Goal: Task Accomplishment & Management: Complete application form

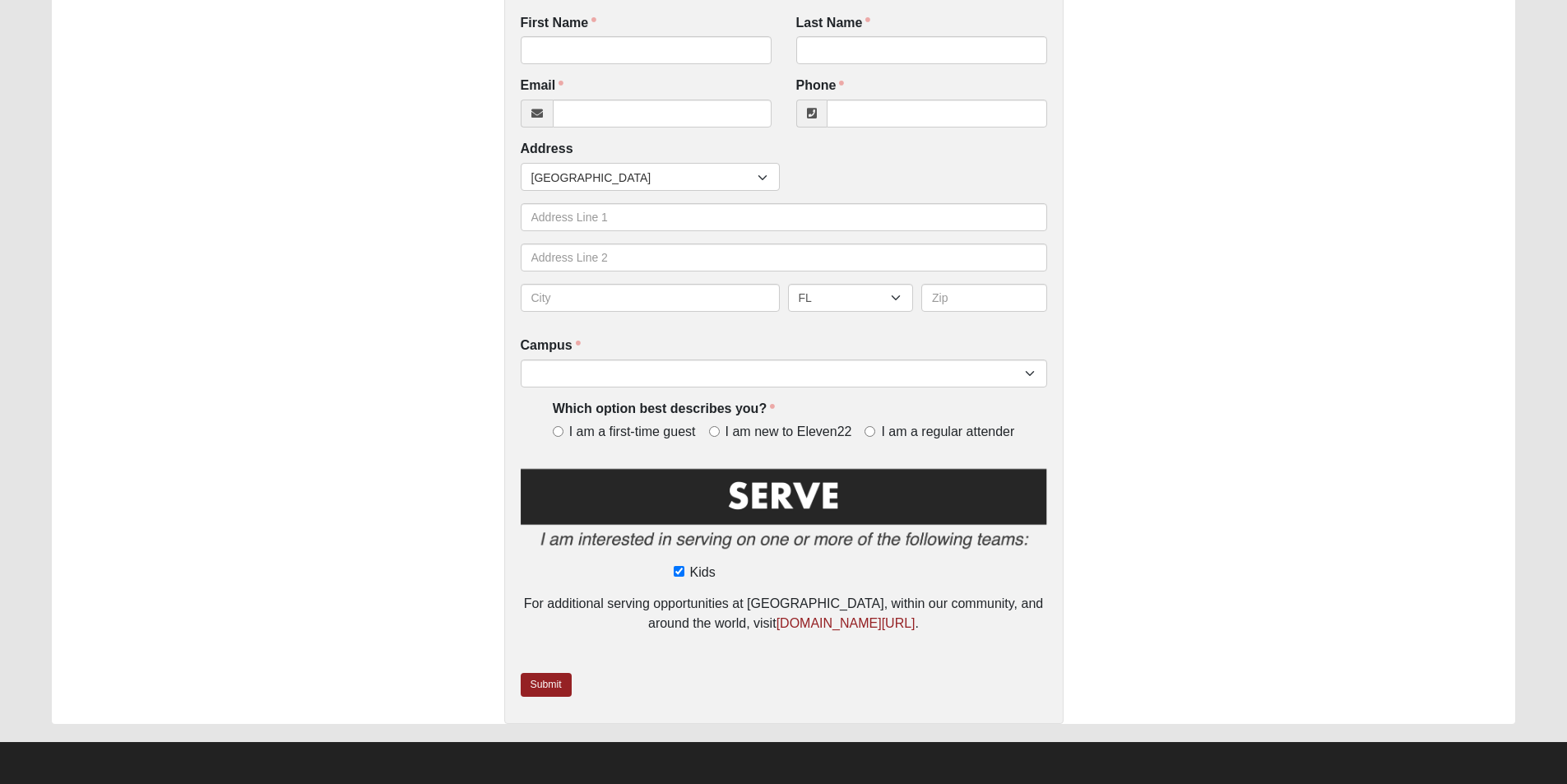
scroll to position [9, 0]
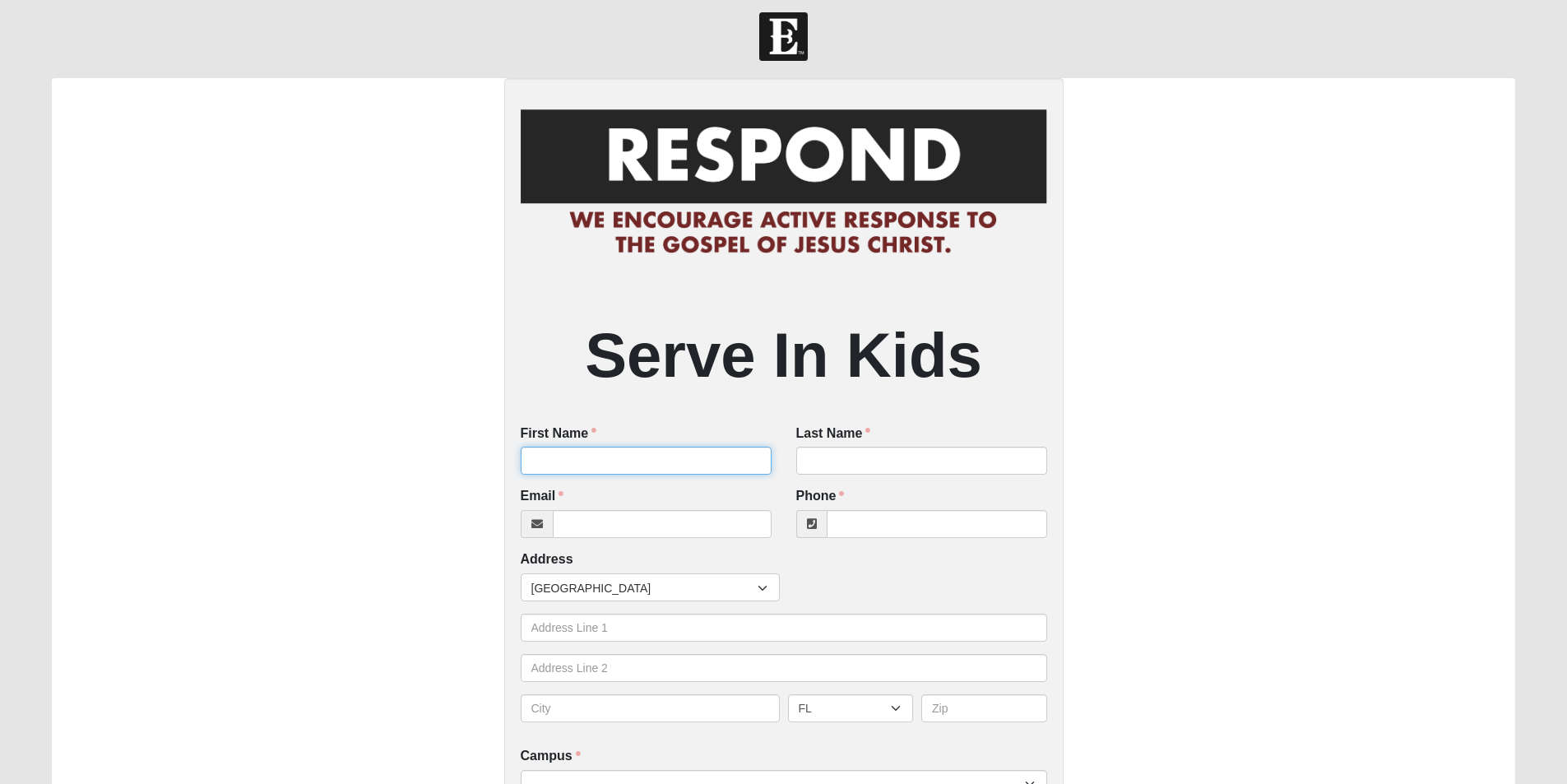
click at [608, 450] on input "First Name" at bounding box center [646, 460] width 251 height 28
type input "Ainsley"
drag, startPoint x: 856, startPoint y: 474, endPoint x: 847, endPoint y: 460, distance: 16.6
click at [859, 470] on input "Last Name" at bounding box center [922, 460] width 251 height 28
type input "G"
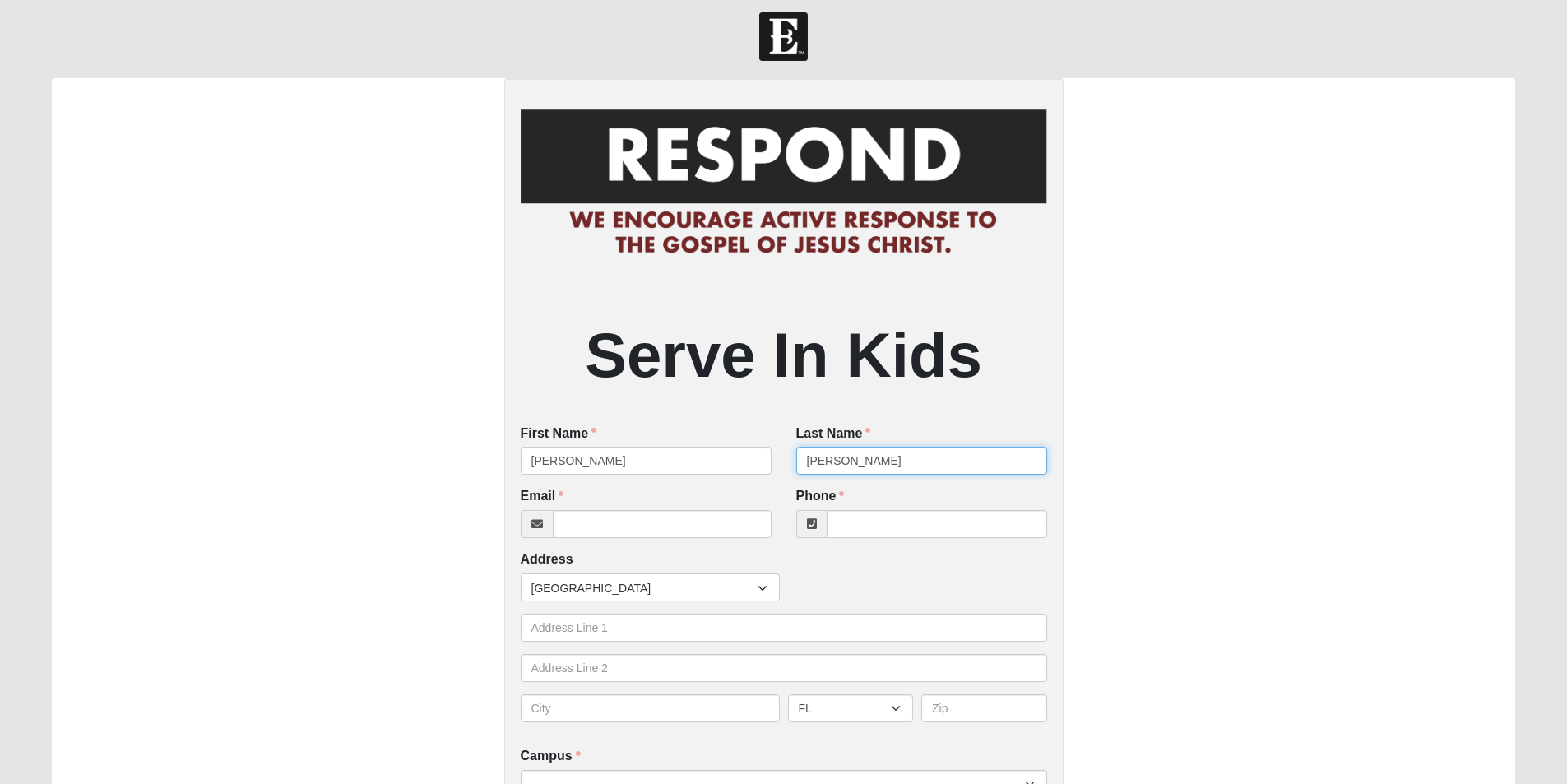
type input "Teschner"
click at [705, 529] on input "Email" at bounding box center [662, 523] width 219 height 28
type input "ainsleyteschner@gmail.com"
drag, startPoint x: 917, startPoint y: 505, endPoint x: 917, endPoint y: 516, distance: 11.0
click at [917, 516] on div "Phone Phone is required." at bounding box center [922, 512] width 251 height 51
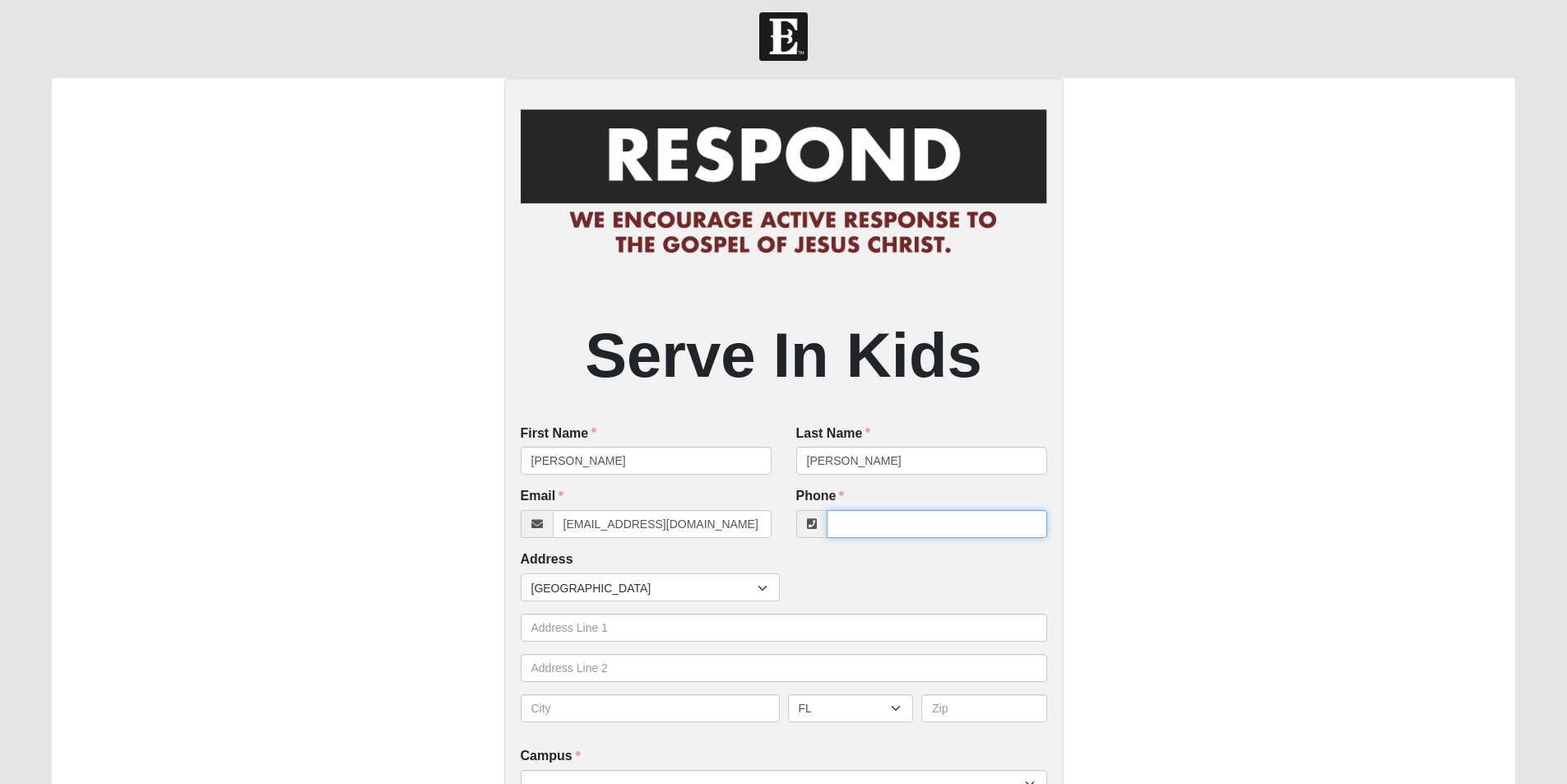
click at [916, 526] on input "Phone" at bounding box center [937, 523] width 221 height 28
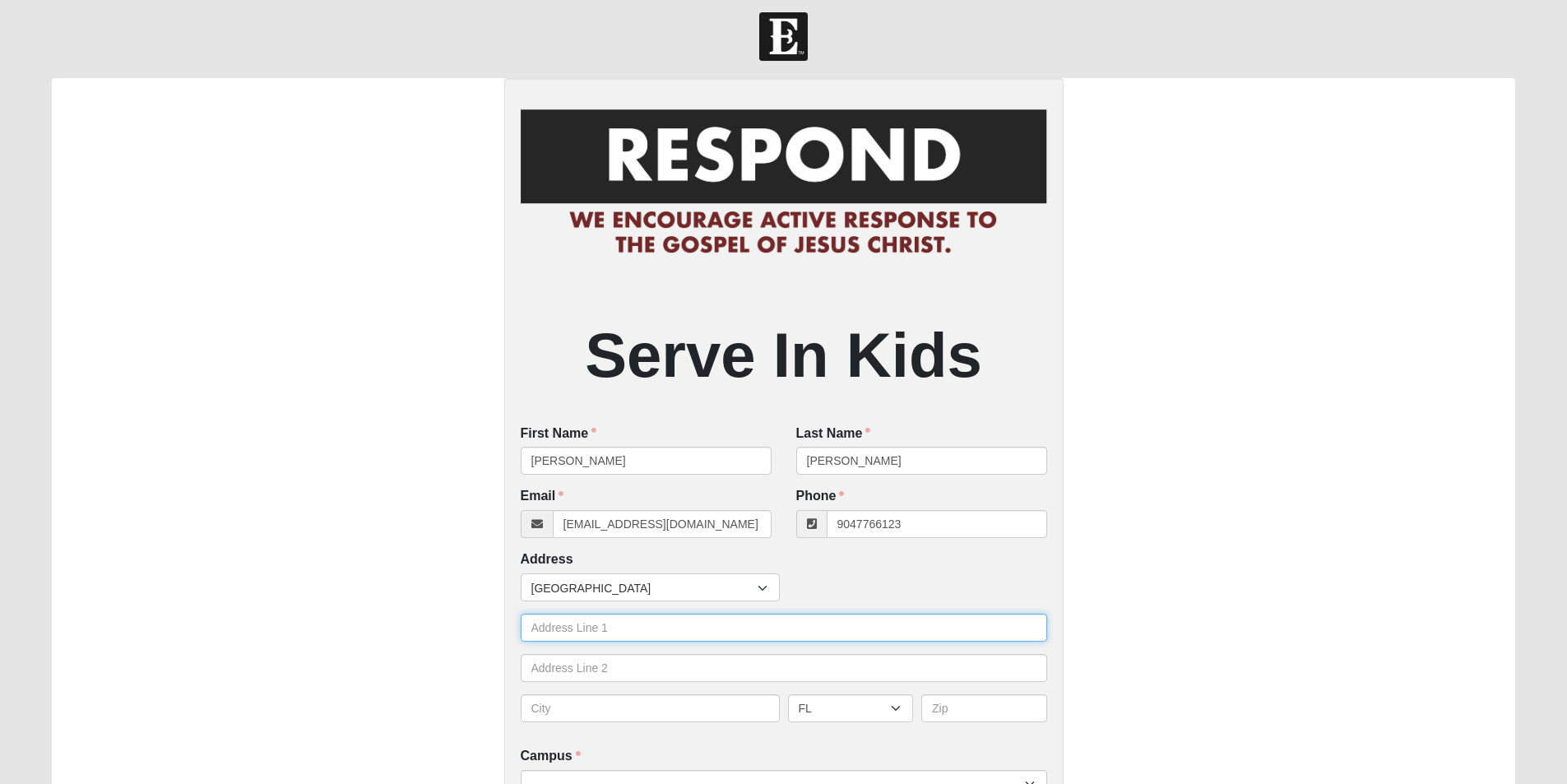
type input "(904) 776-6123"
click at [721, 640] on input "text" at bounding box center [784, 627] width 527 height 28
type input "241 islebrook parkway"
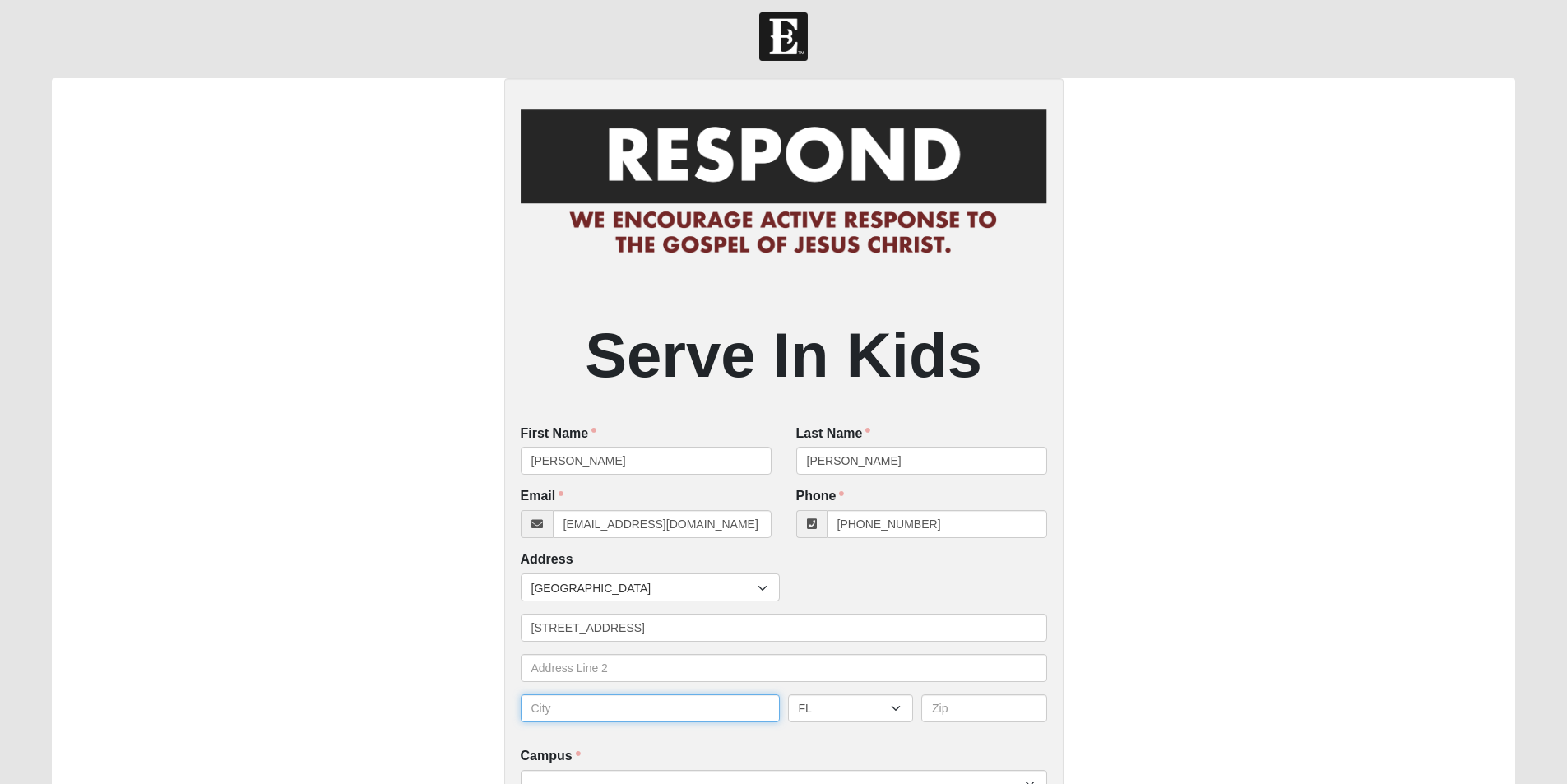
click at [757, 707] on input "text" at bounding box center [651, 707] width 259 height 28
drag, startPoint x: 552, startPoint y: 713, endPoint x: 758, endPoint y: 713, distance: 206.0
click at [758, 713] on input "saintjohns" at bounding box center [651, 707] width 259 height 28
click at [556, 712] on input "saintjohns" at bounding box center [651, 707] width 259 height 28
type input "saint [PERSON_NAME]"
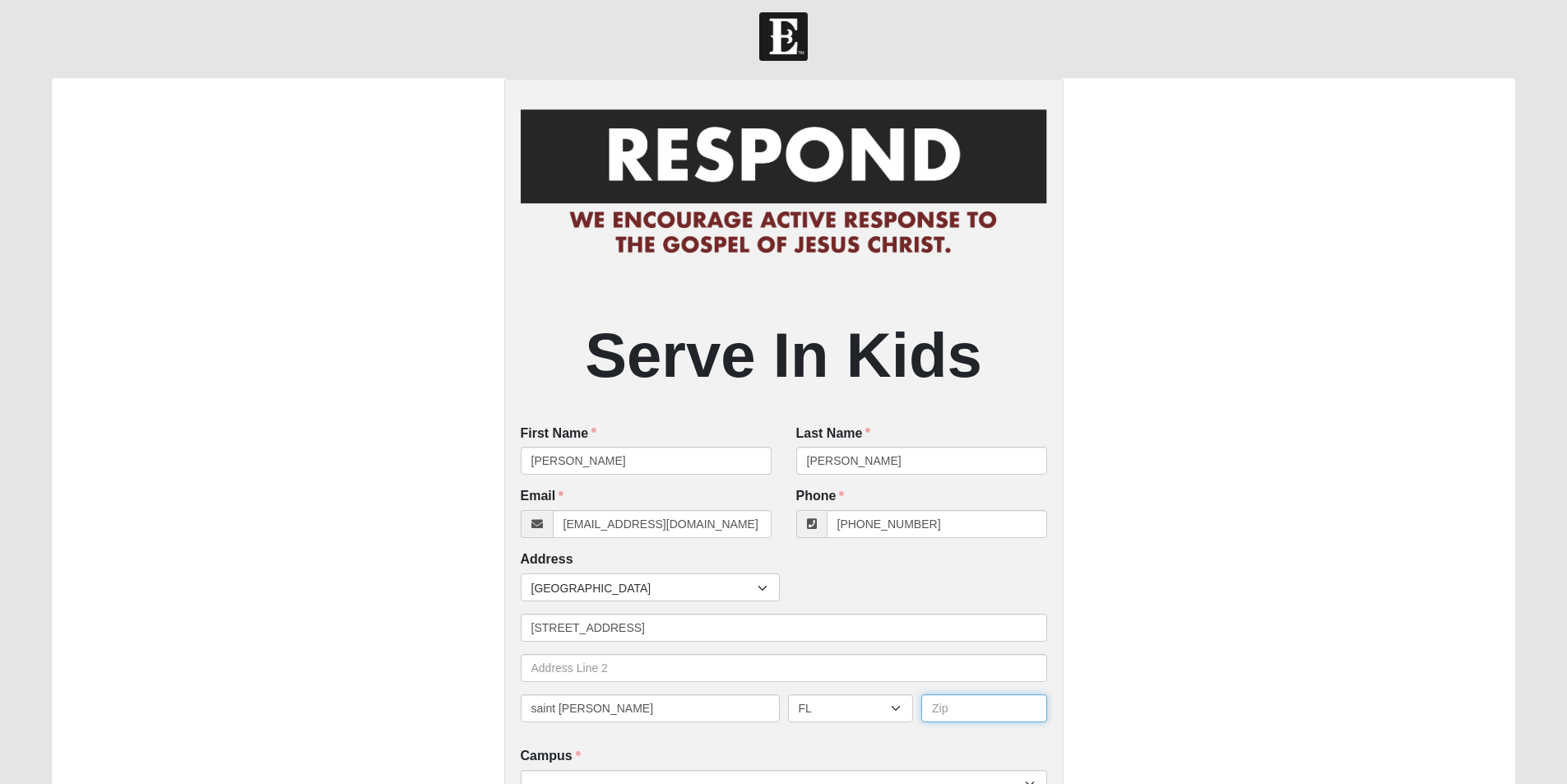
click at [1010, 715] on input "text" at bounding box center [985, 707] width 126 height 28
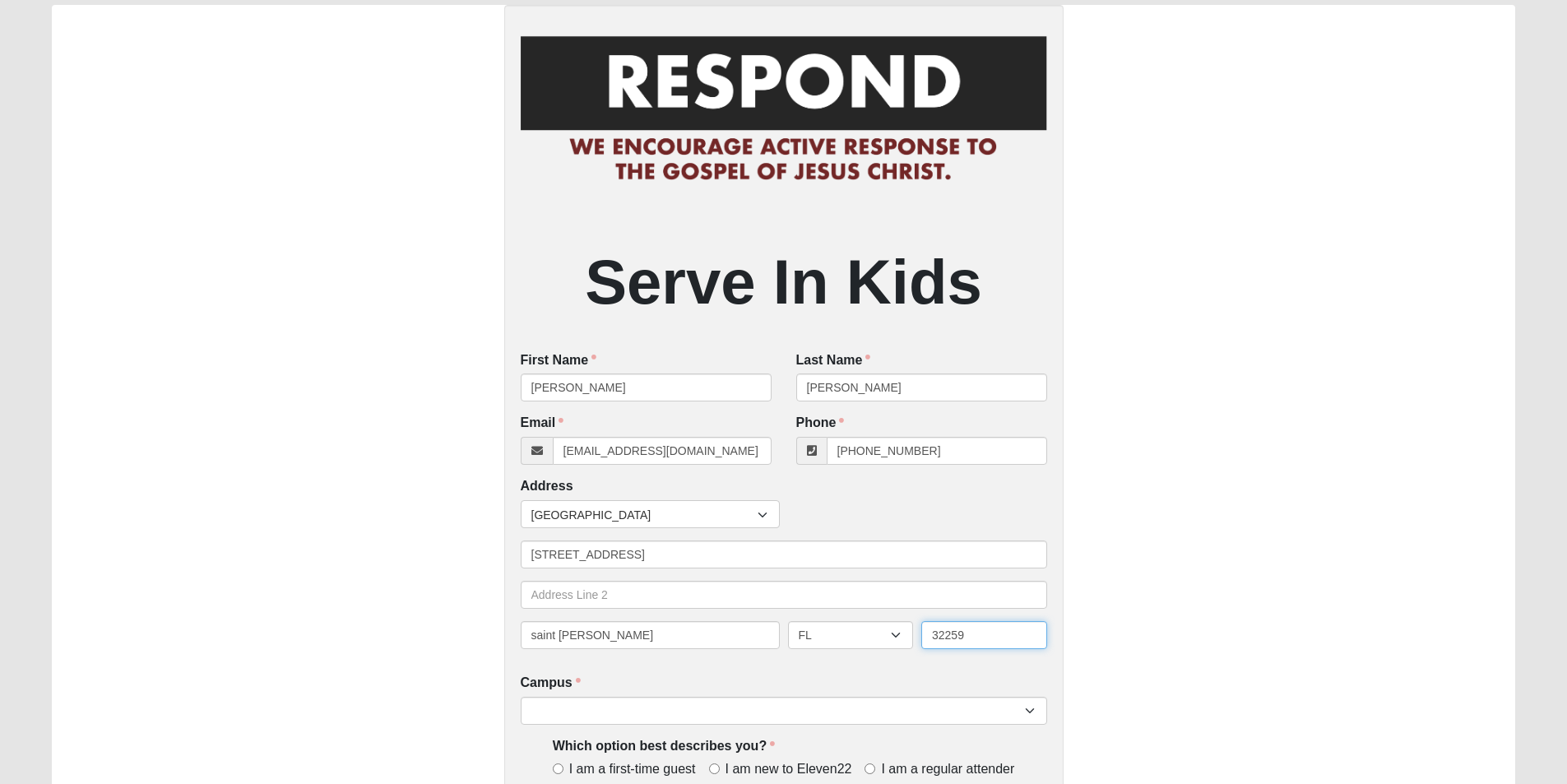
scroll to position [173, 0]
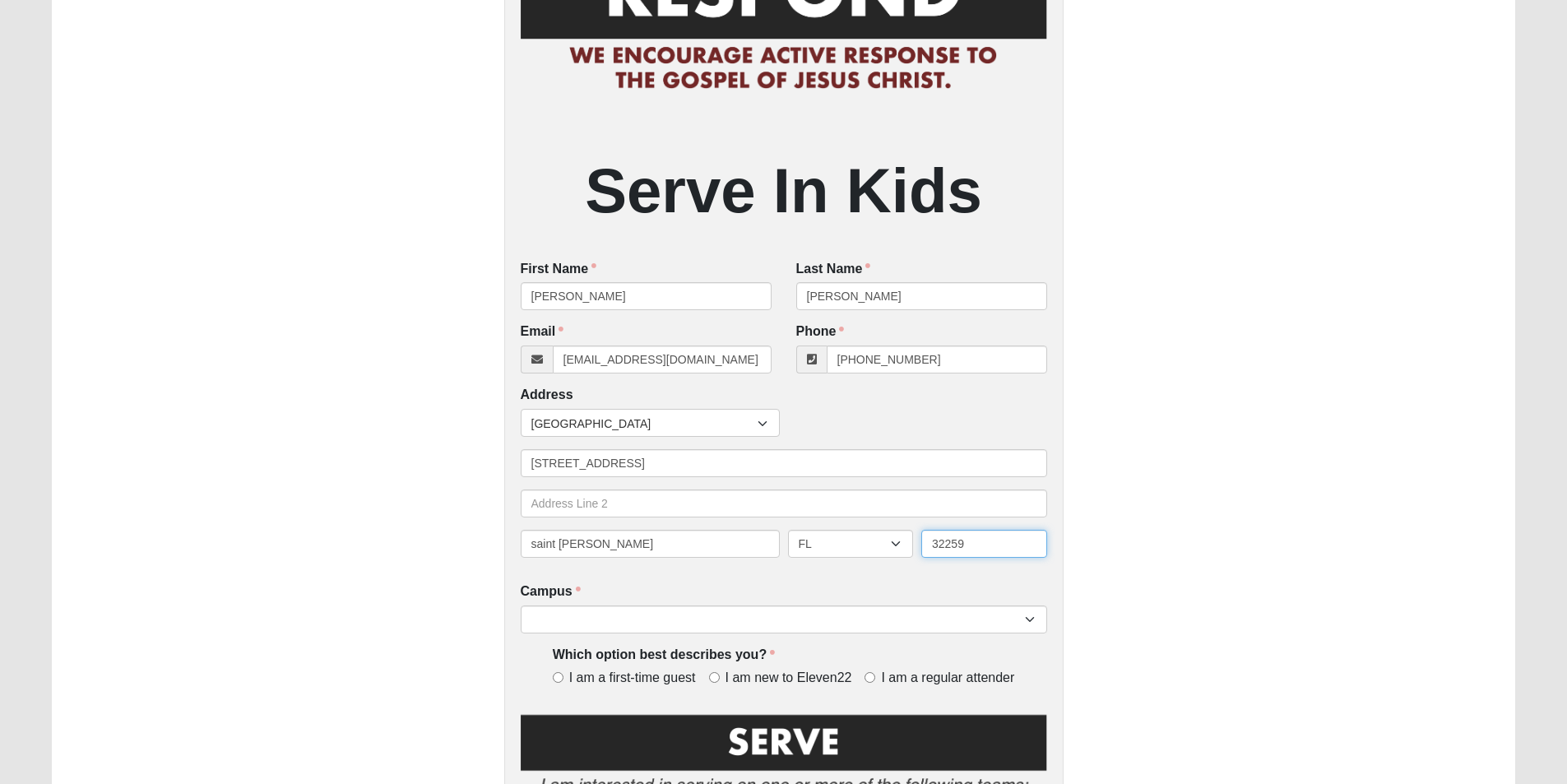
type input "32259"
click at [768, 632] on select "Arlington Baymeadows Eleven22 Online [PERSON_NAME][GEOGRAPHIC_DATA] Jesup [GEOG…" at bounding box center [784, 619] width 527 height 28
select select "11"
click at [521, 606] on select "Arlington Baymeadows Eleven22 Online [PERSON_NAME][GEOGRAPHIC_DATA] Jesup [GEOG…" at bounding box center [784, 619] width 527 height 28
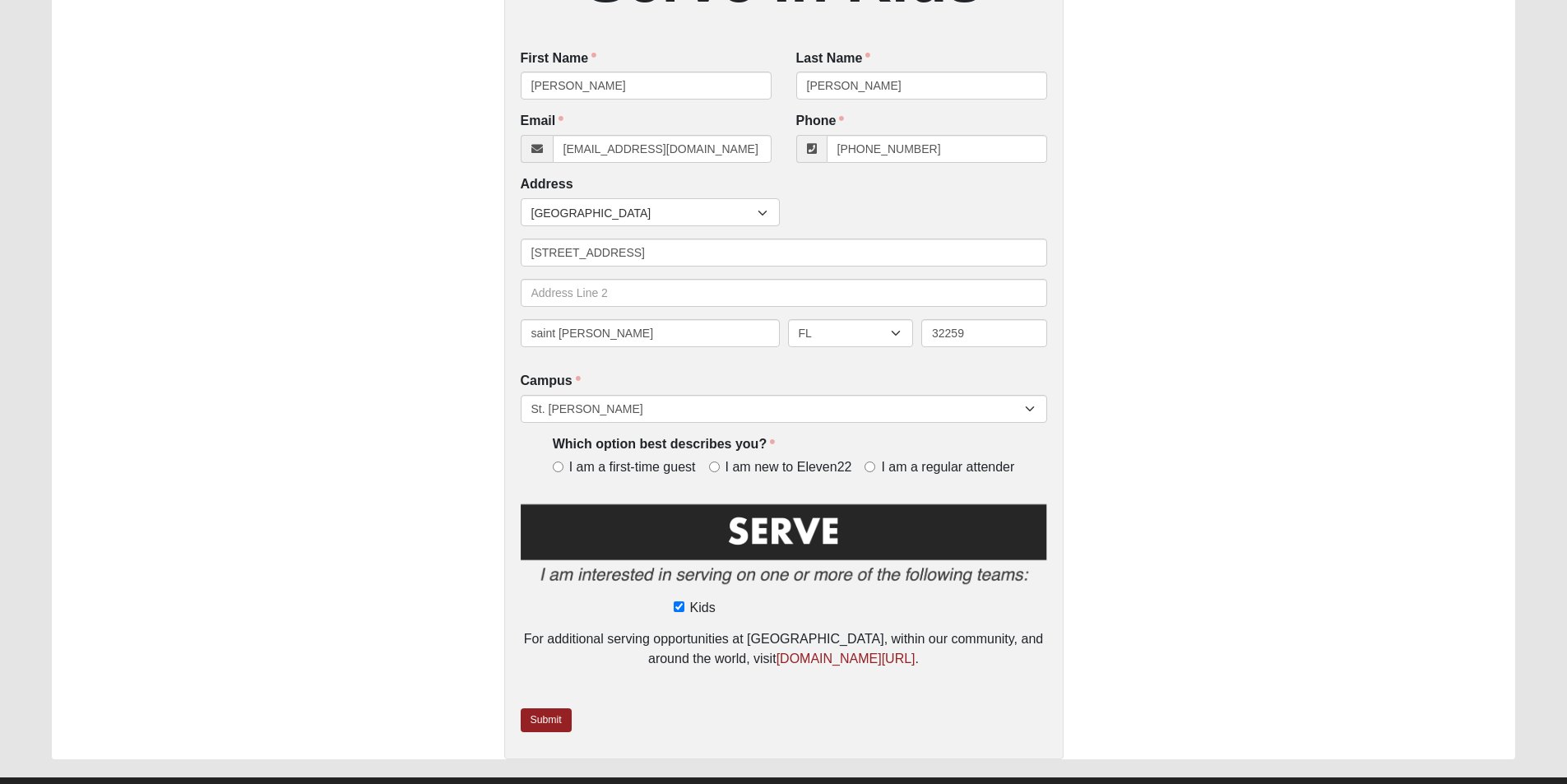
scroll to position [419, 0]
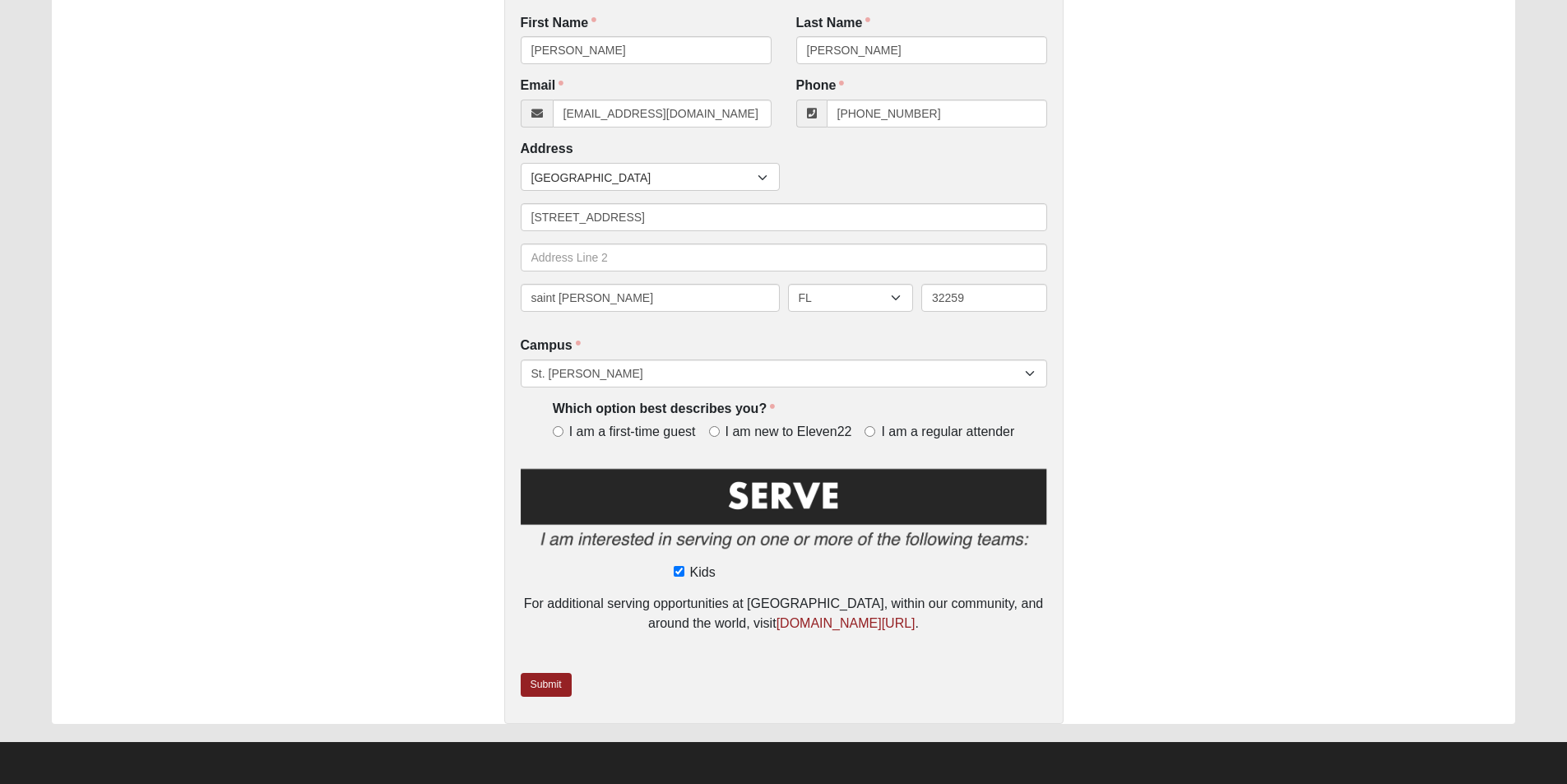
click at [720, 418] on label "Which option best describes you?" at bounding box center [663, 409] width 223 height 19
click at [720, 425] on label "I am new to Eleven22" at bounding box center [784, 432] width 150 height 19
click at [720, 426] on input "I am new to Eleven22" at bounding box center [714, 431] width 11 height 11
radio input "true"
click at [777, 501] on img at bounding box center [784, 512] width 527 height 95
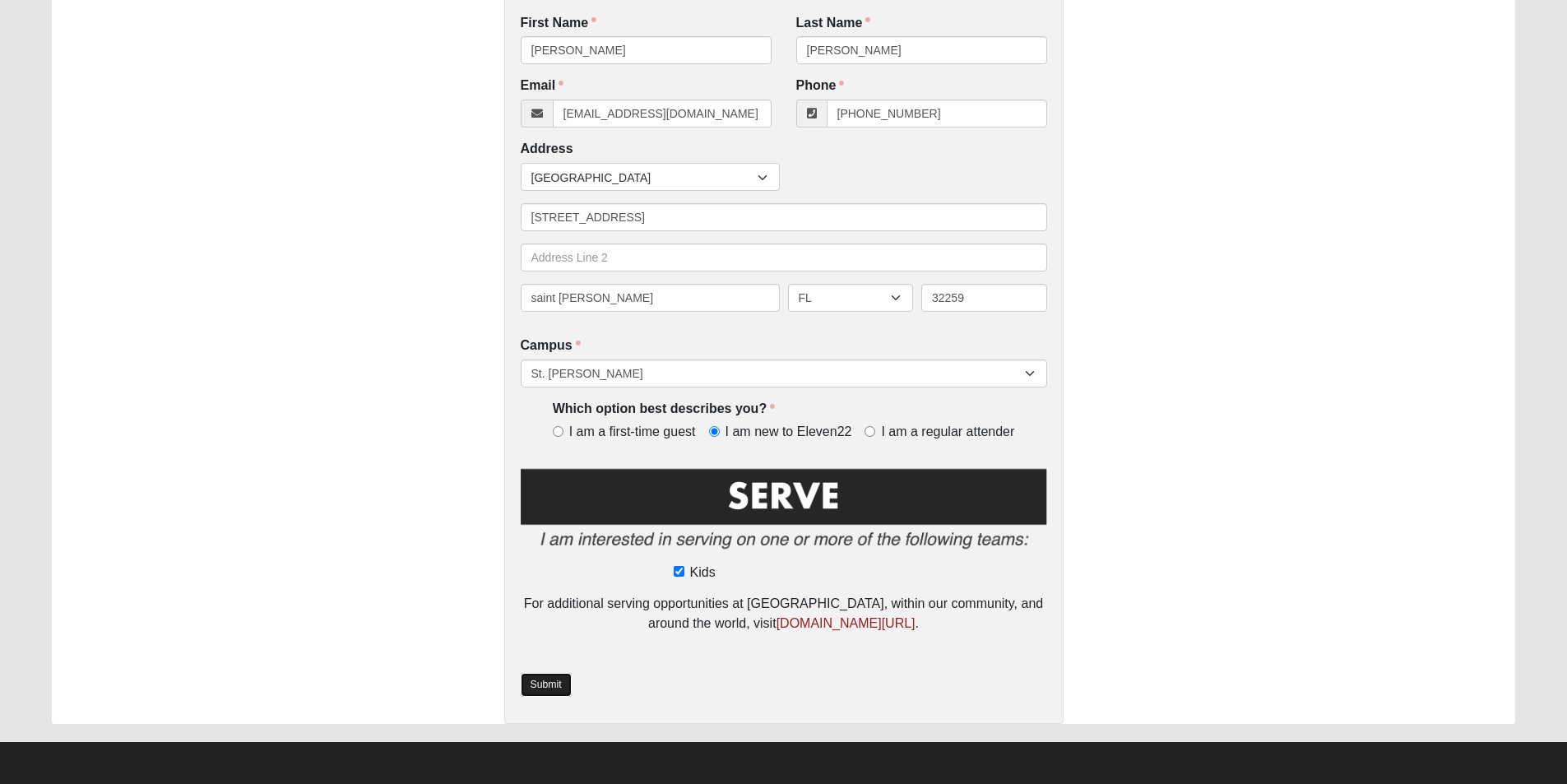
click at [556, 690] on link "Submit" at bounding box center [546, 684] width 51 height 24
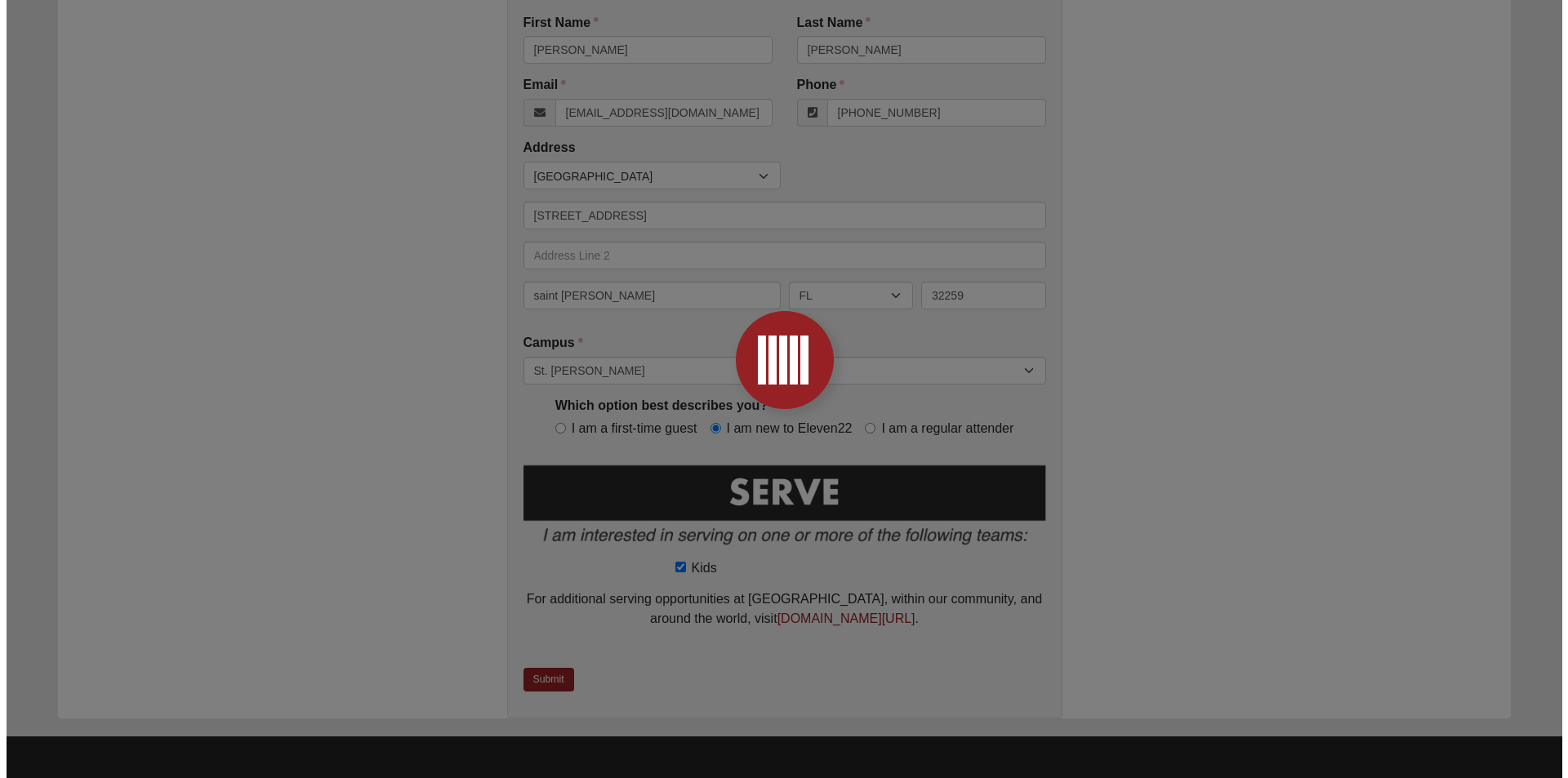
scroll to position [0, 0]
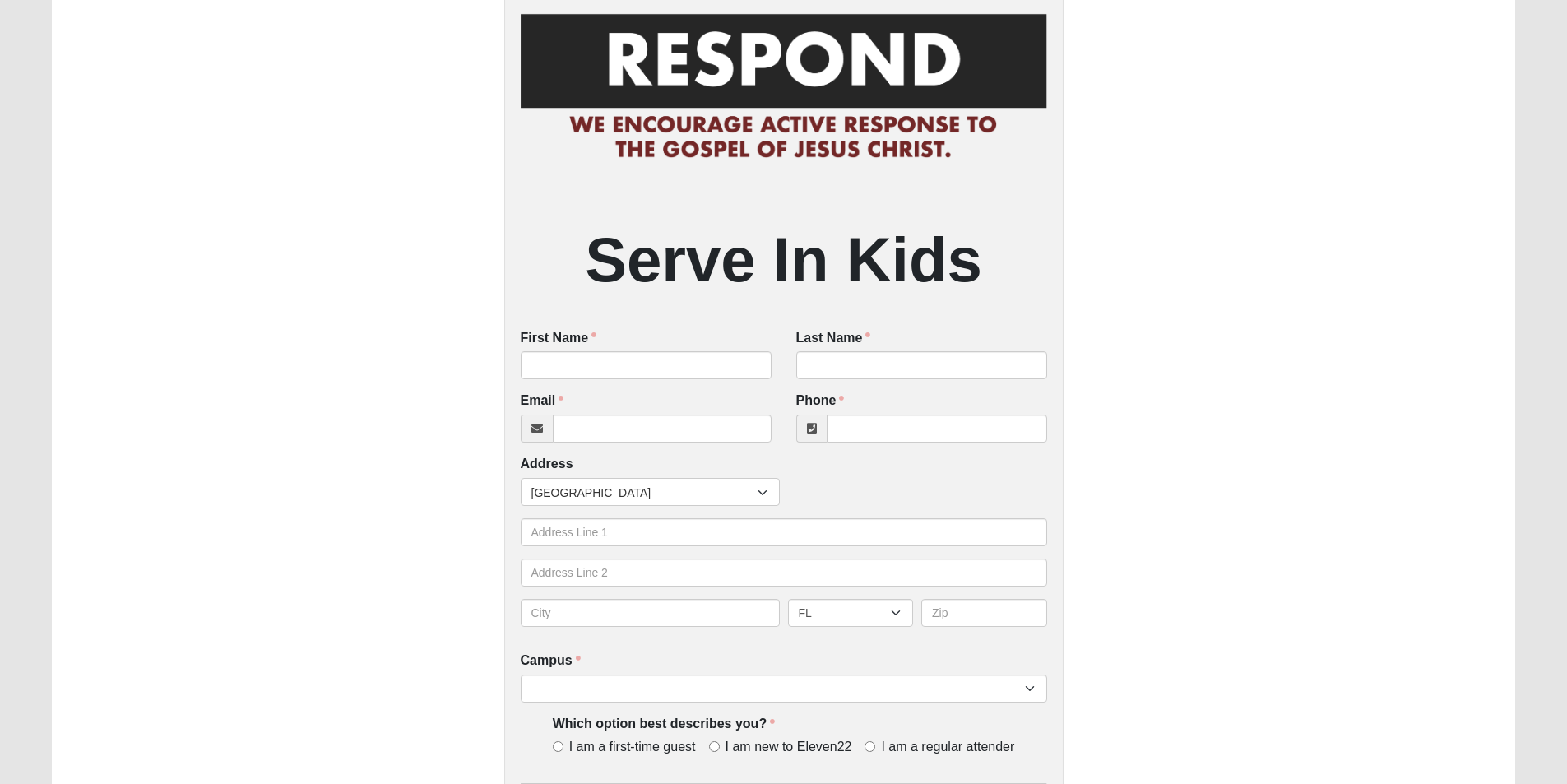
scroll to position [83, 0]
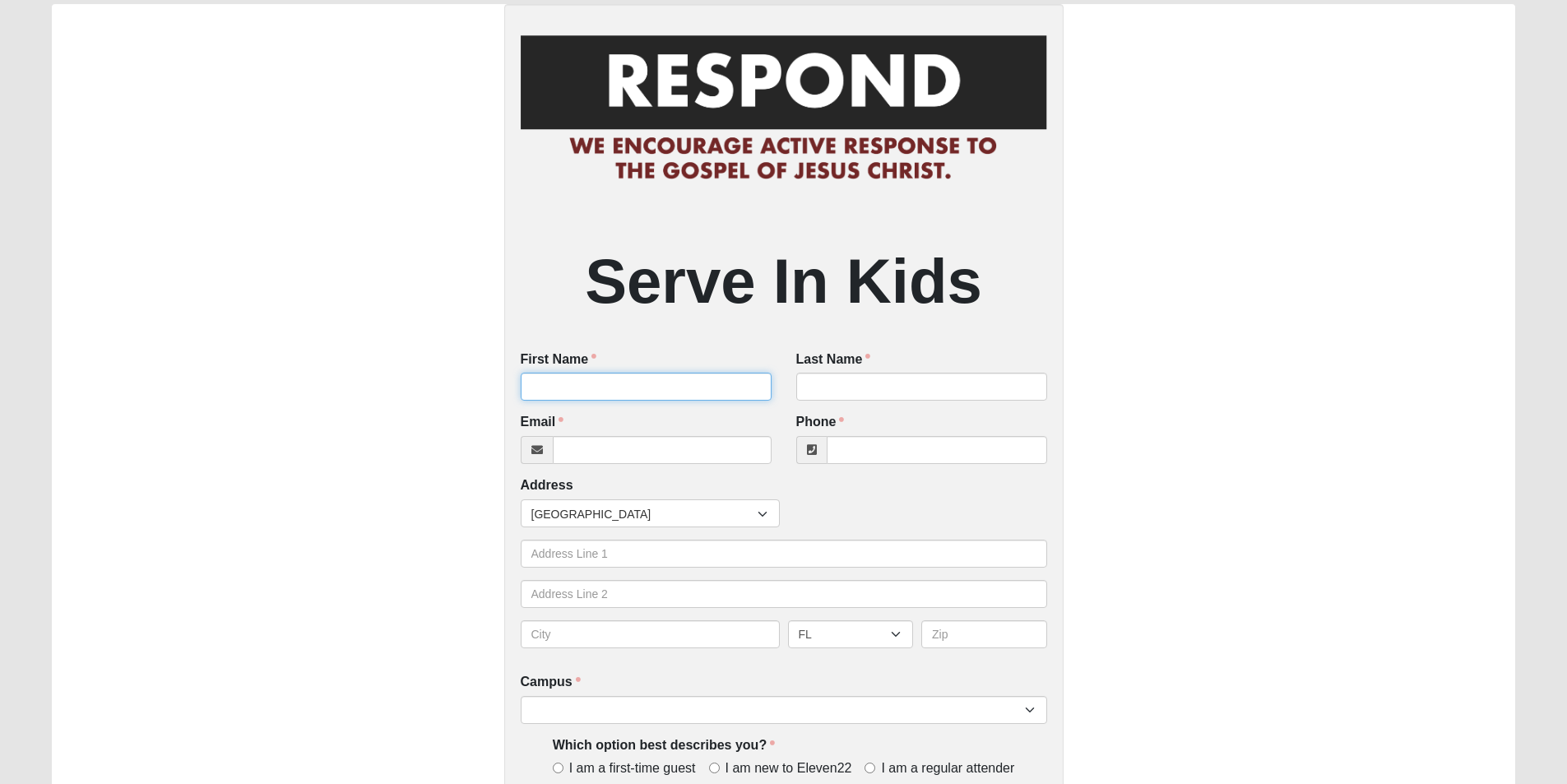
click at [716, 400] on input "First Name" at bounding box center [646, 386] width 251 height 28
type input "[PERSON_NAME]"
click at [835, 383] on input "Last Name" at bounding box center [922, 386] width 251 height 28
type input "go"
click at [537, 390] on input "[PERSON_NAME]" at bounding box center [646, 386] width 251 height 28
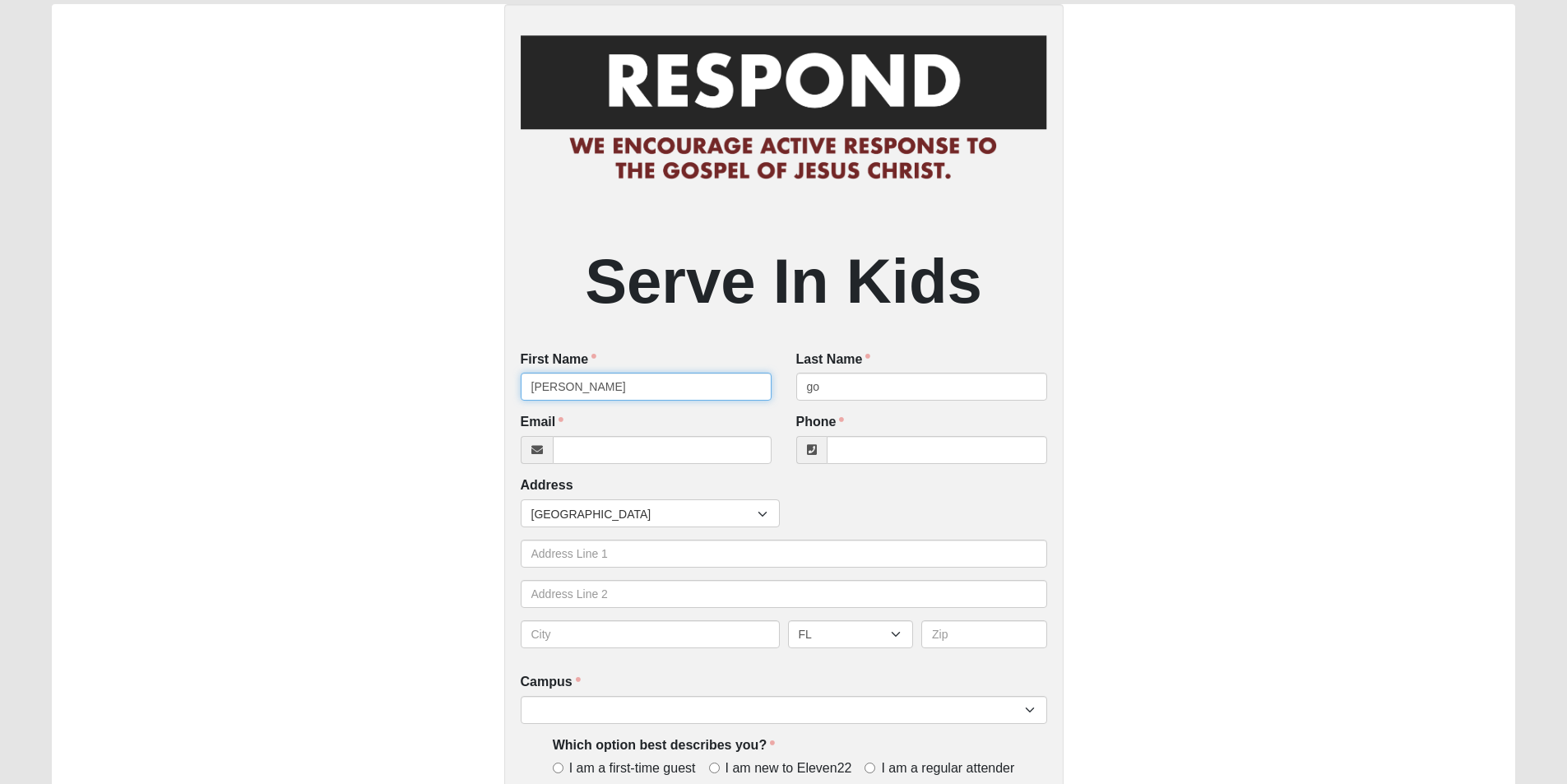
type input "[PERSON_NAME]"
click at [894, 379] on input "go" at bounding box center [922, 386] width 251 height 28
type input "g"
type input "[PERSON_NAME]"
click at [632, 456] on input "Email" at bounding box center [662, 449] width 219 height 28
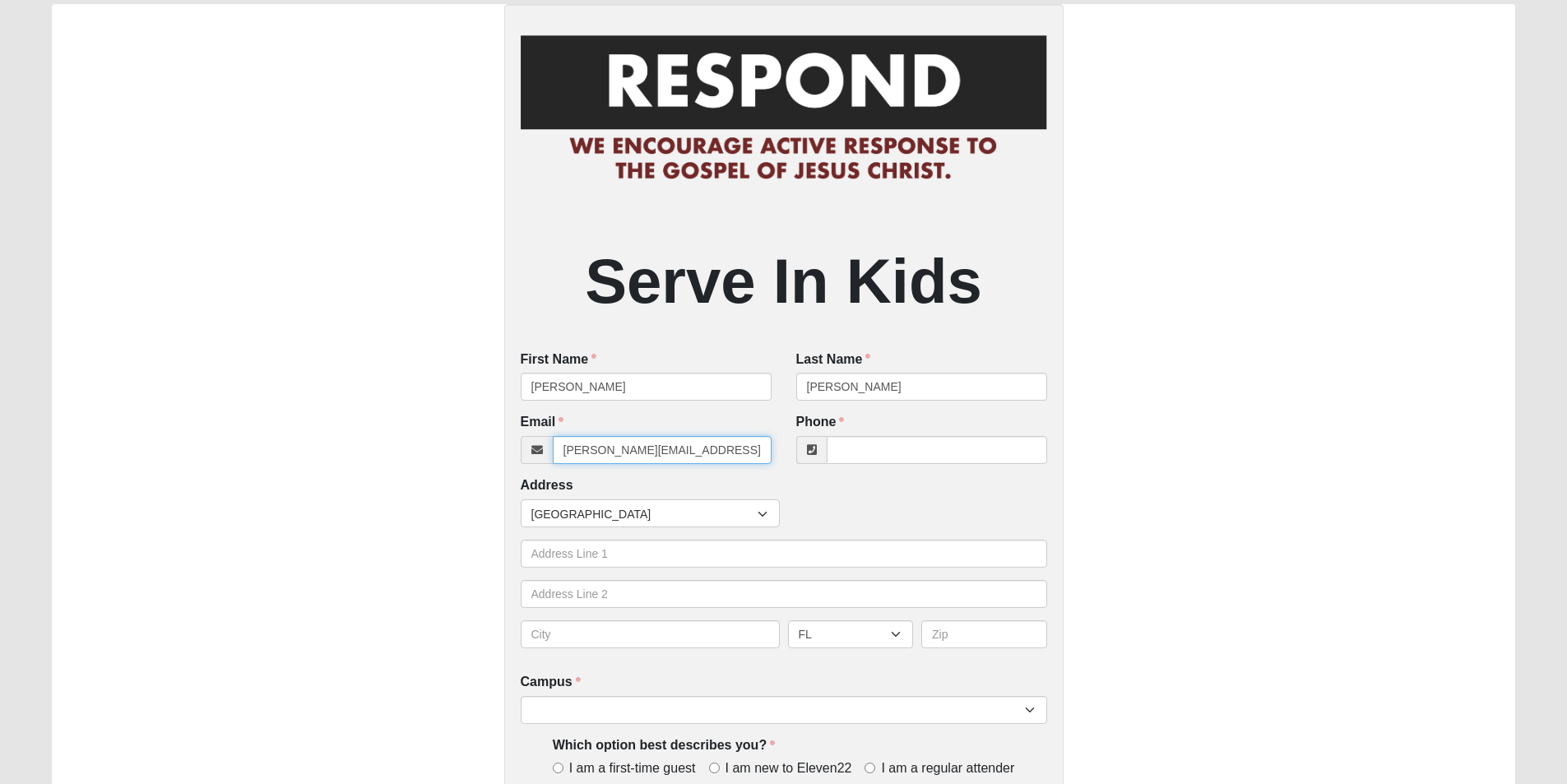
type input "[PERSON_NAME][EMAIL_ADDRESS][PERSON_NAME][DOMAIN_NAME]"
click at [836, 453] on input "Phone" at bounding box center [937, 449] width 221 height 28
type input "[PHONE_NUMBER]"
click at [639, 550] on input "text" at bounding box center [784, 553] width 527 height 28
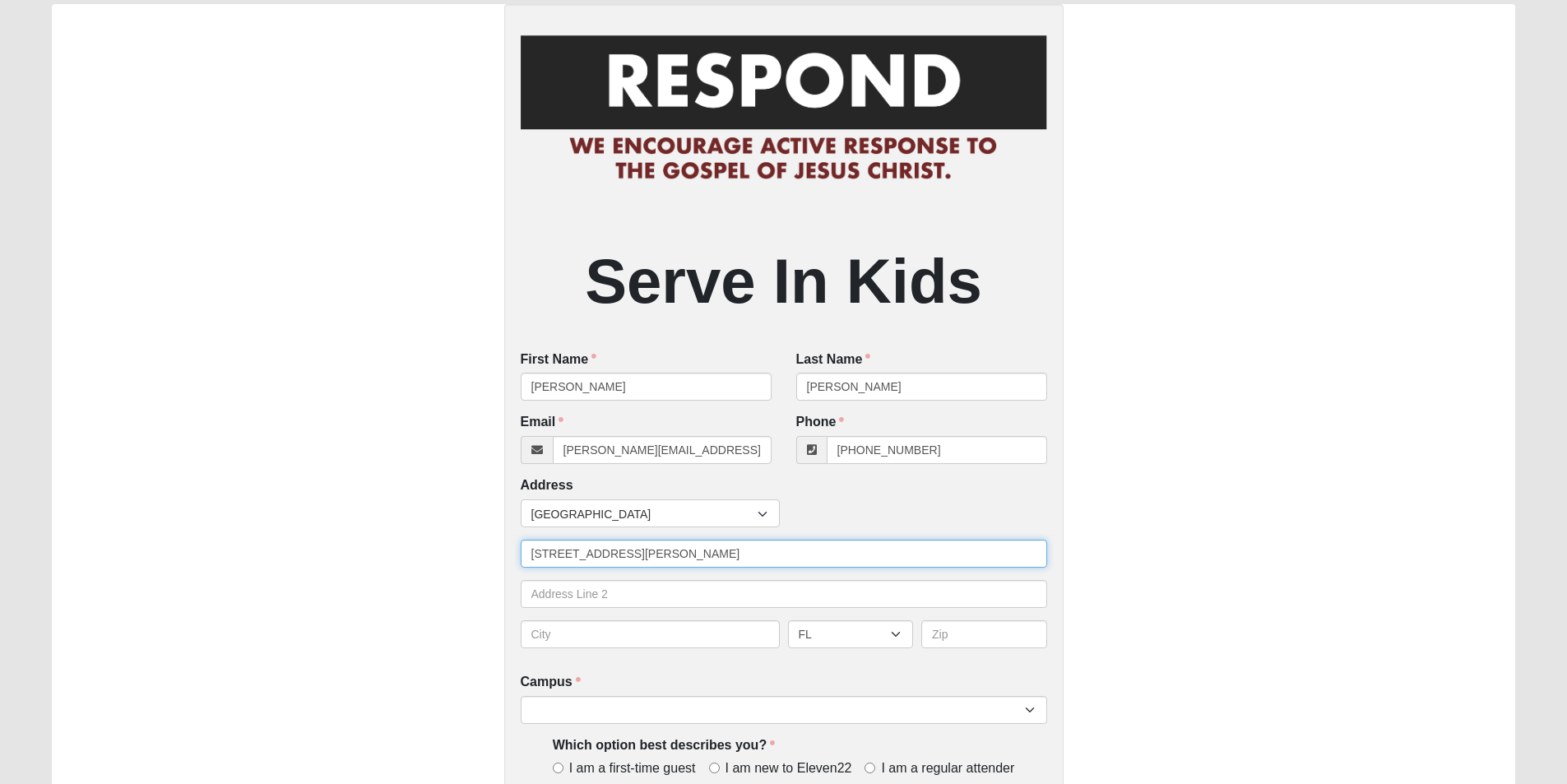
type input "[STREET_ADDRESS][PERSON_NAME]"
click at [583, 639] on input "text" at bounding box center [651, 634] width 259 height 28
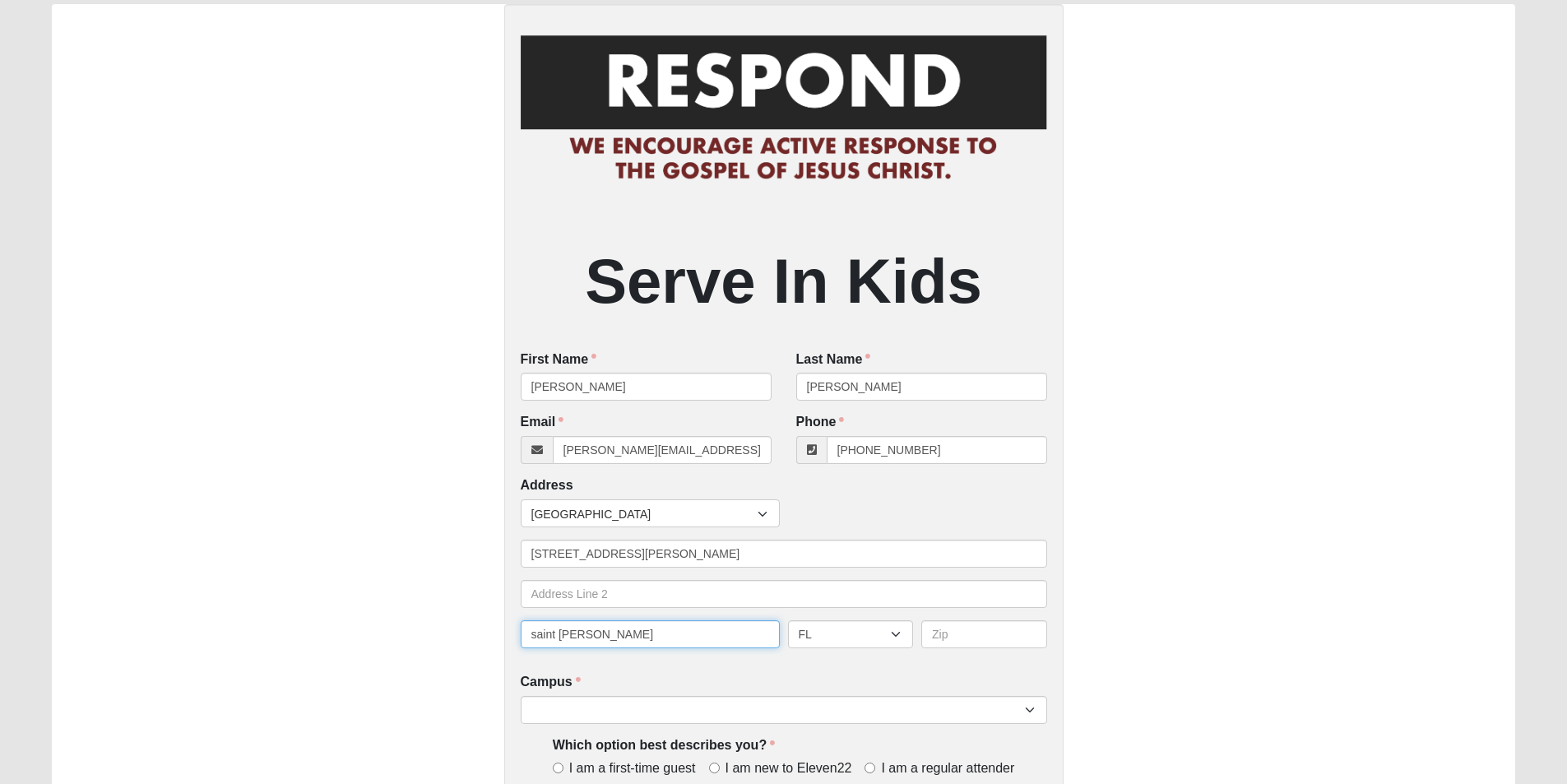
type input "saint [PERSON_NAME]"
click at [1002, 640] on input "text" at bounding box center [985, 634] width 126 height 28
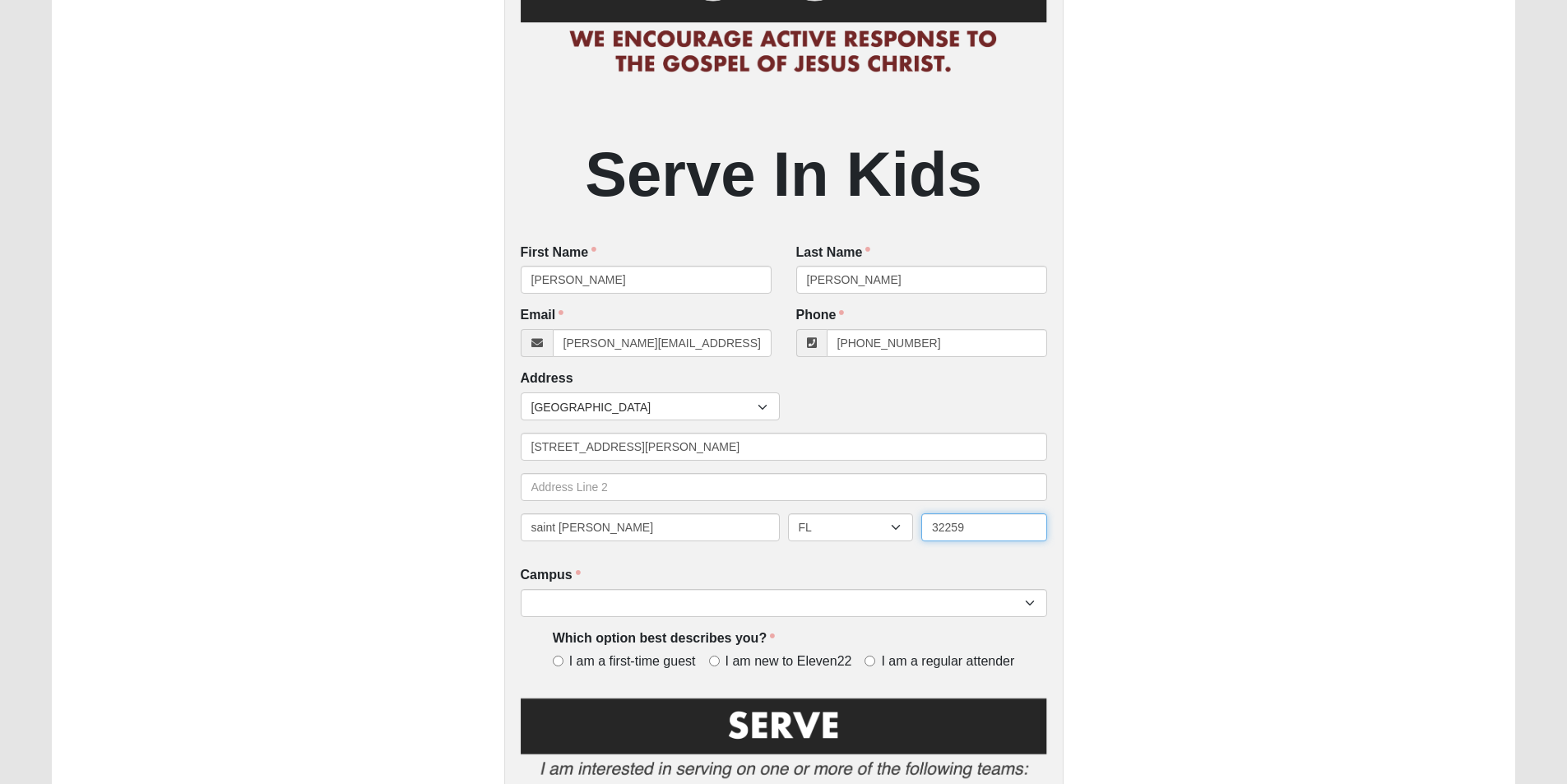
scroll to position [329, 0]
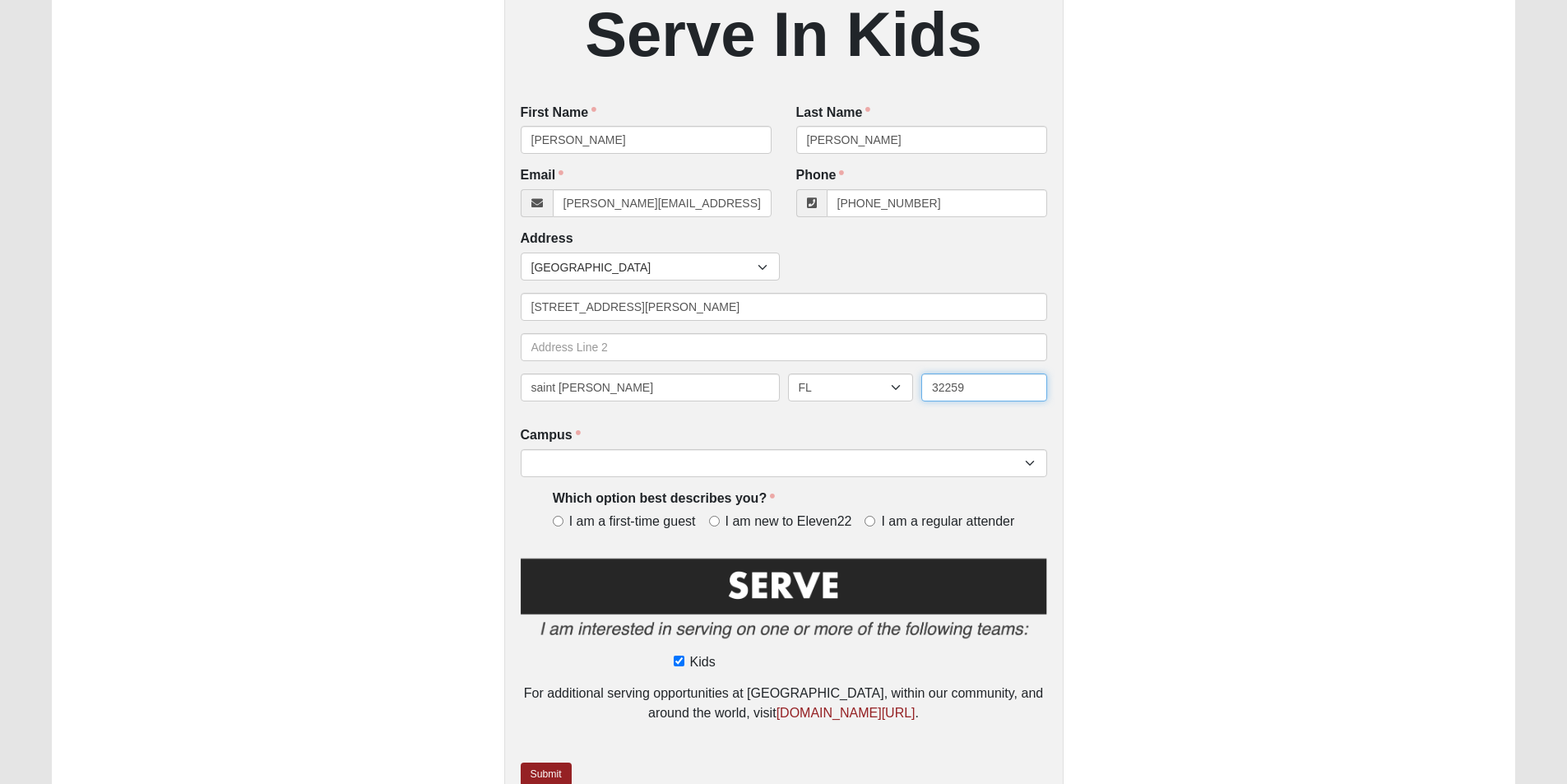
type input "32259"
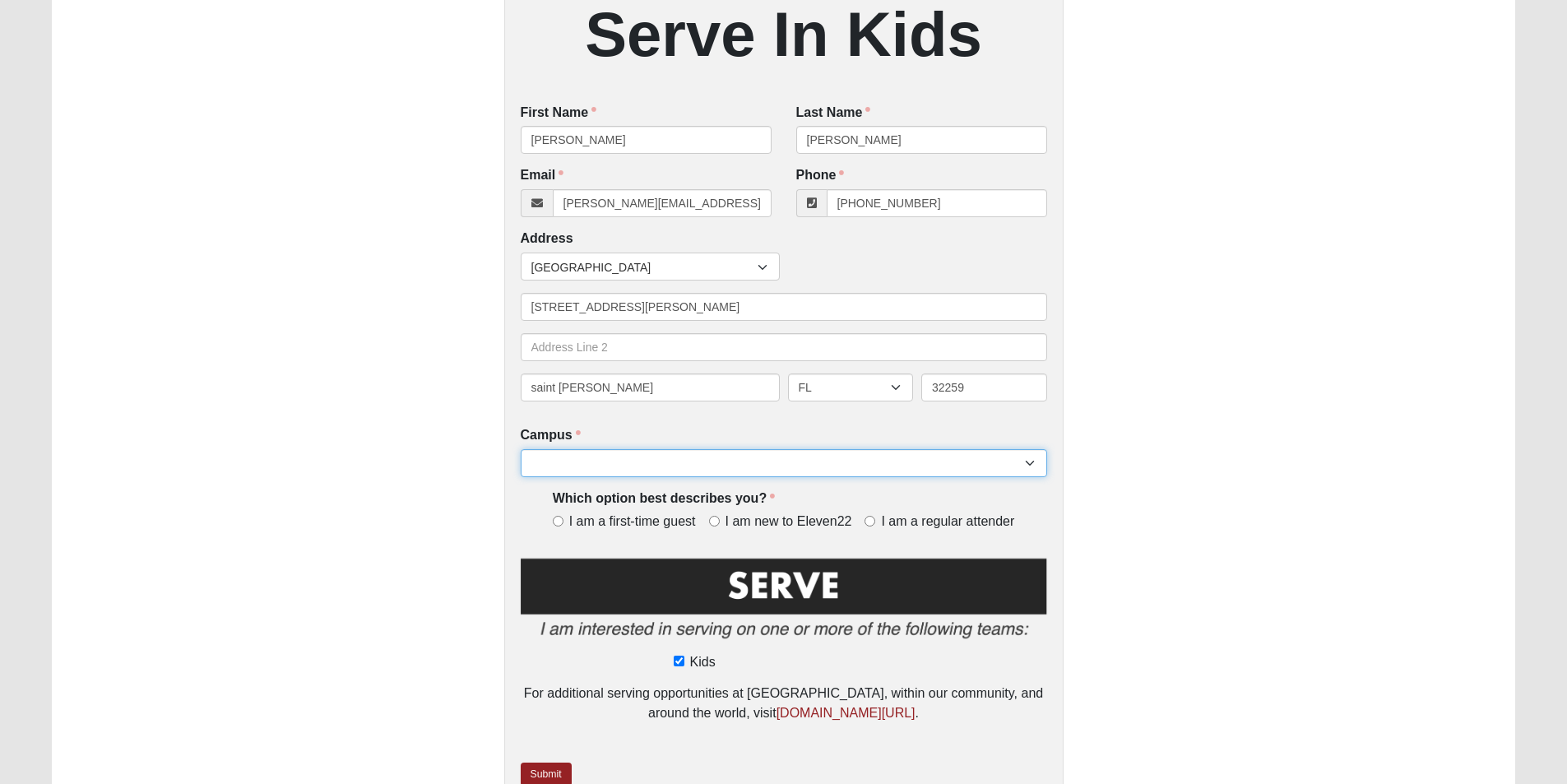
click at [861, 471] on select "Arlington Baymeadows Eleven22 Online [PERSON_NAME][GEOGRAPHIC_DATA] Jesup [GEOG…" at bounding box center [784, 463] width 527 height 28
select select "11"
click at [521, 450] on select "Arlington Baymeadows Eleven22 Online [PERSON_NAME][GEOGRAPHIC_DATA] Jesup [GEOG…" at bounding box center [784, 463] width 527 height 28
click at [715, 524] on input "I am new to Eleven22" at bounding box center [714, 521] width 11 height 11
radio input "true"
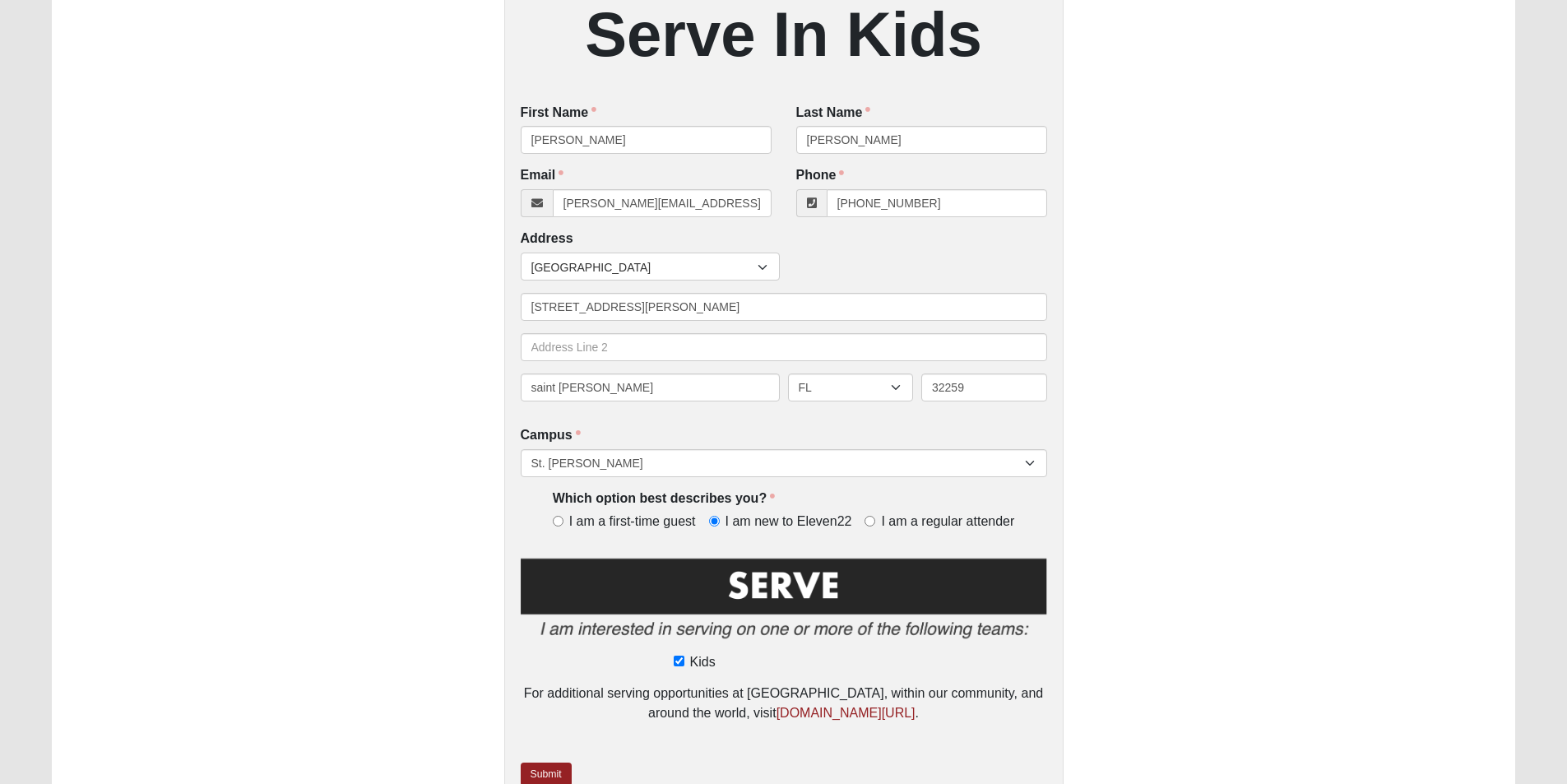
click at [741, 592] on img at bounding box center [784, 602] width 527 height 95
click at [846, 582] on img at bounding box center [784, 602] width 527 height 95
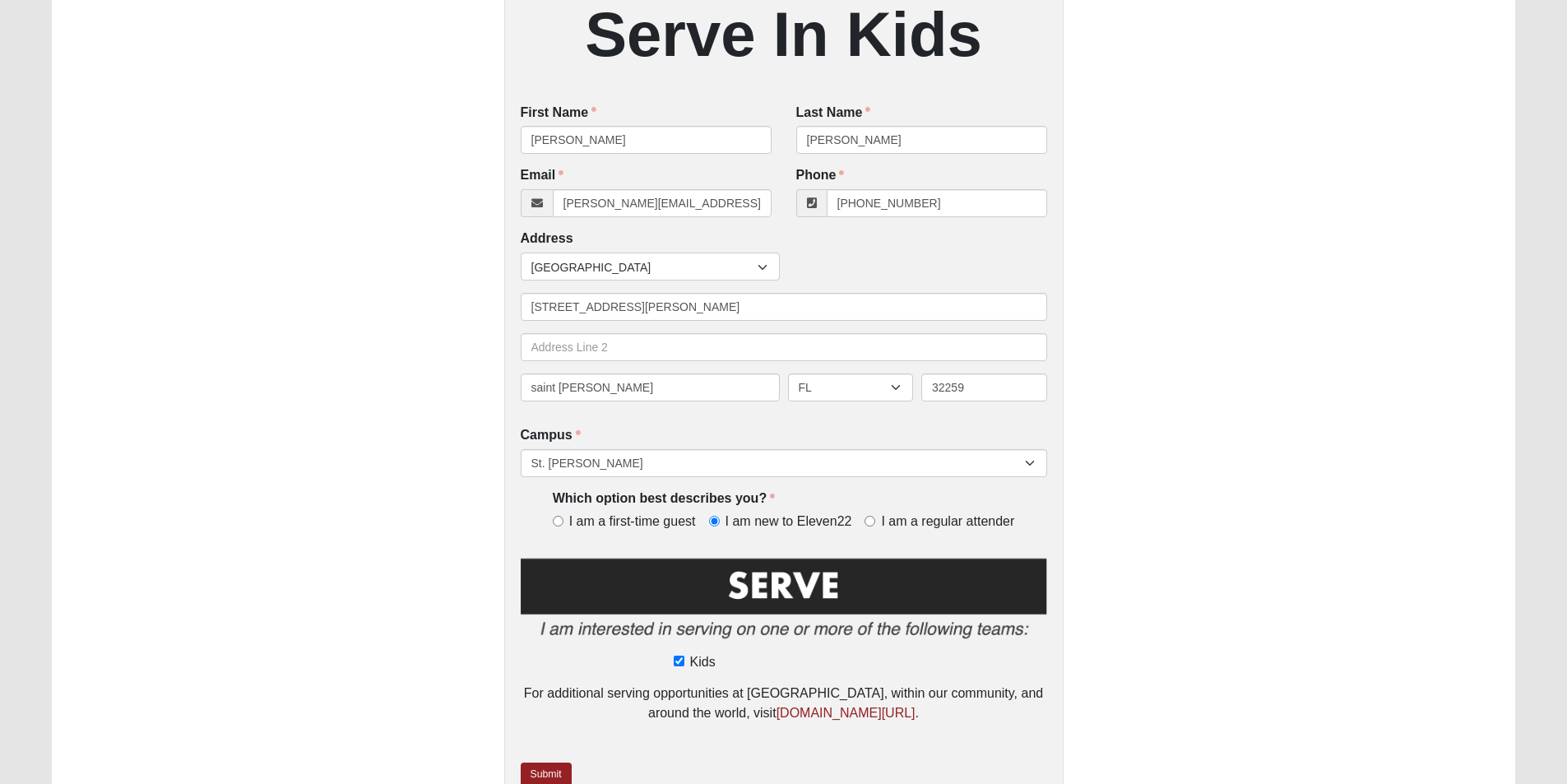
click at [828, 557] on img at bounding box center [784, 602] width 527 height 95
click at [828, 552] on div "Serve In Kids First Name [PERSON_NAME] First Name is required. Last Name [PERSO…" at bounding box center [784, 285] width 559 height 1056
click at [828, 614] on img at bounding box center [784, 602] width 527 height 95
click at [825, 594] on img at bounding box center [784, 602] width 527 height 95
click at [822, 593] on img at bounding box center [784, 602] width 527 height 95
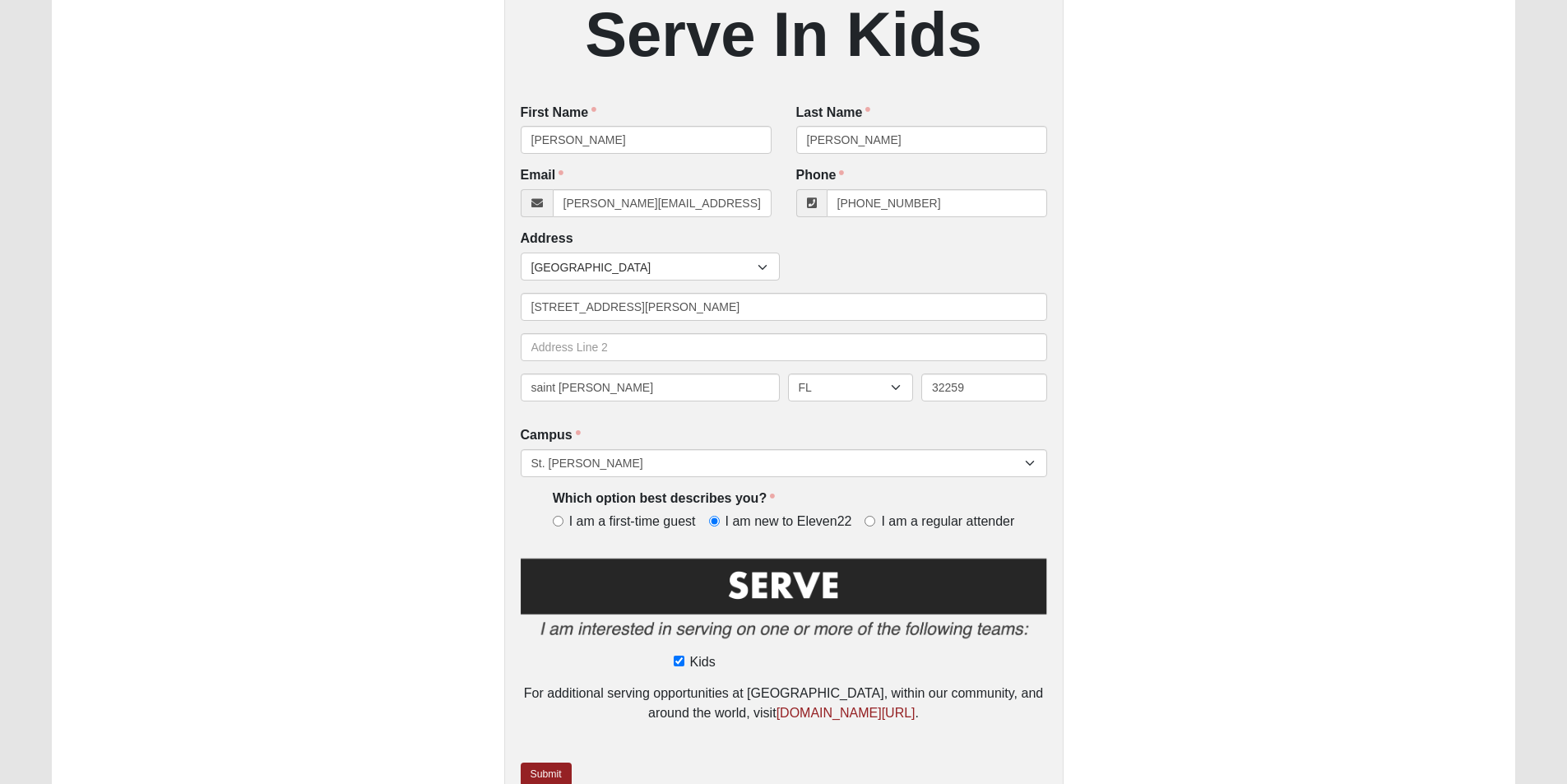
click at [822, 593] on img at bounding box center [784, 602] width 527 height 95
click at [829, 590] on img at bounding box center [784, 602] width 527 height 95
click at [822, 580] on img at bounding box center [784, 602] width 527 height 95
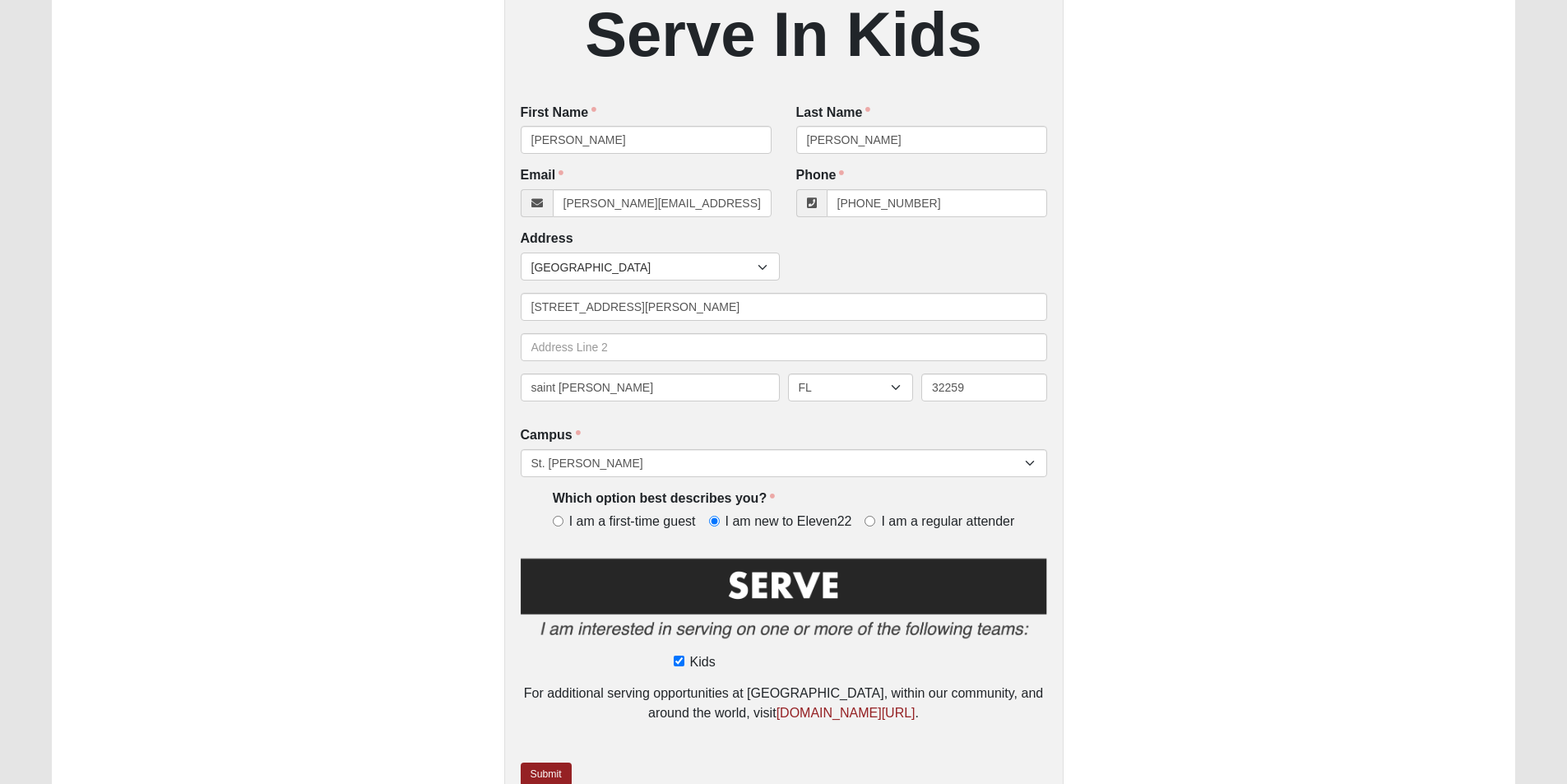
click at [818, 580] on img at bounding box center [784, 602] width 527 height 95
click at [833, 580] on img at bounding box center [784, 602] width 527 height 95
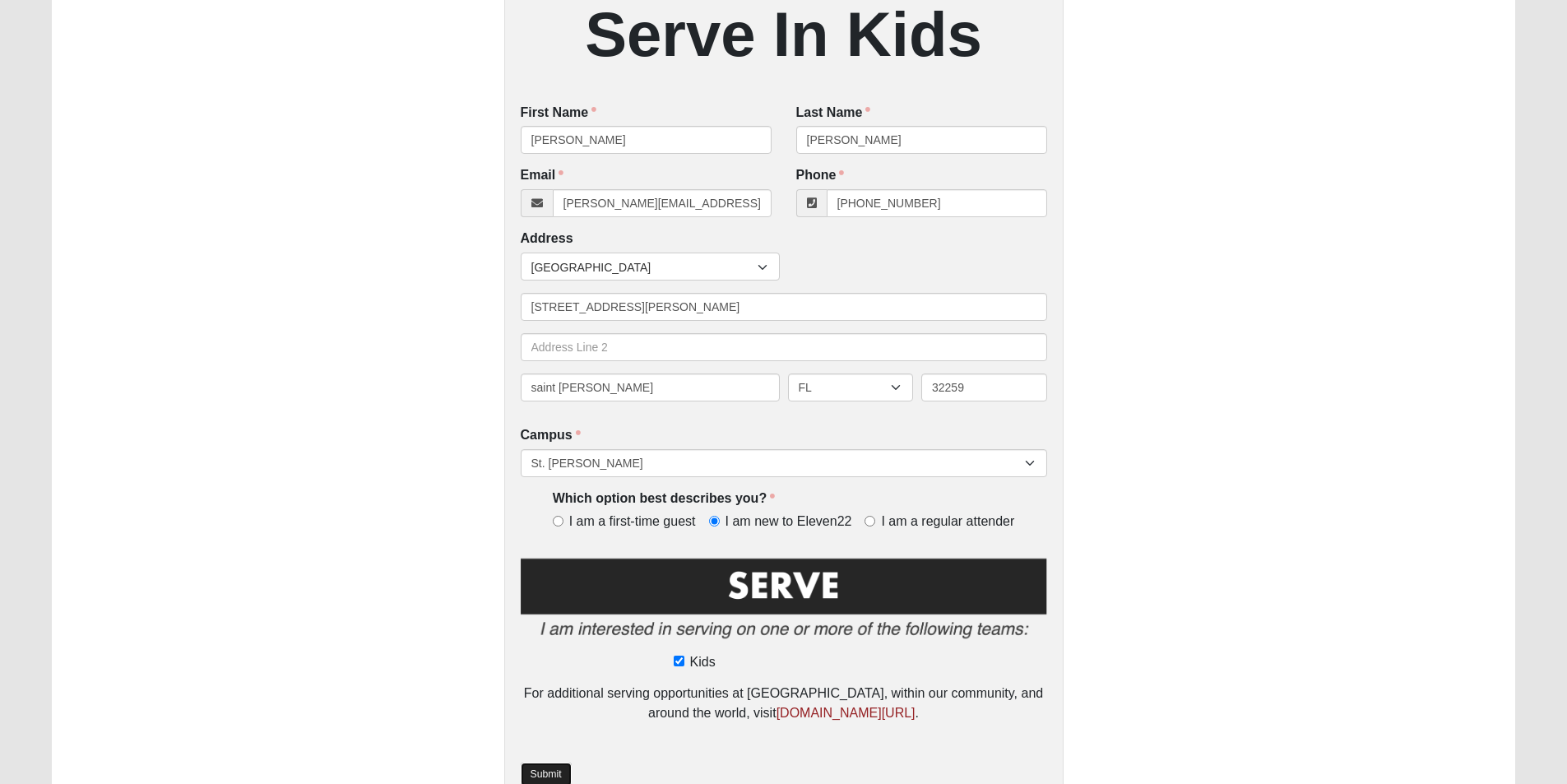
click at [561, 772] on link "Submit" at bounding box center [546, 775] width 51 height 24
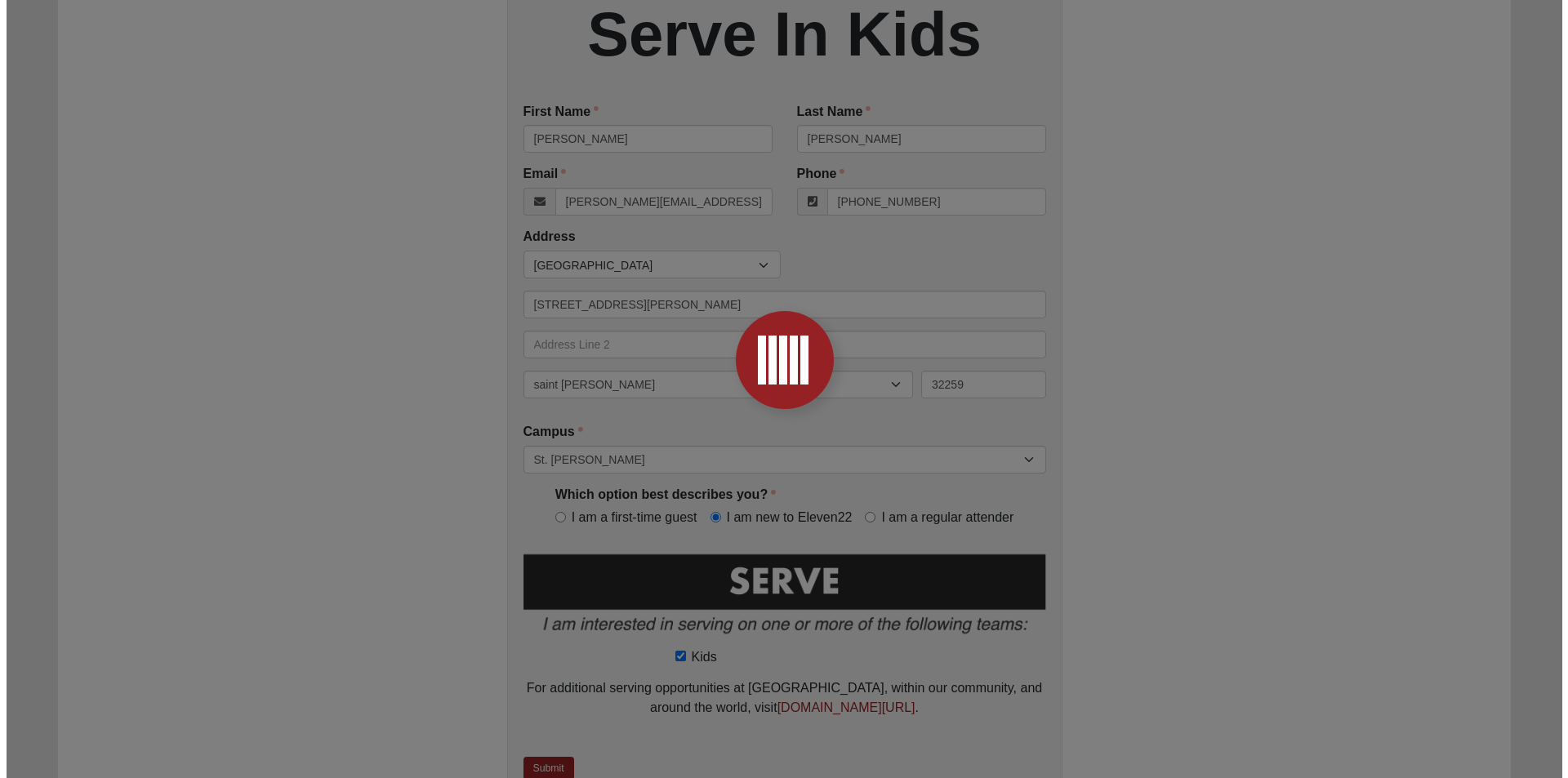
scroll to position [0, 0]
